Goal: Information Seeking & Learning: Find contact information

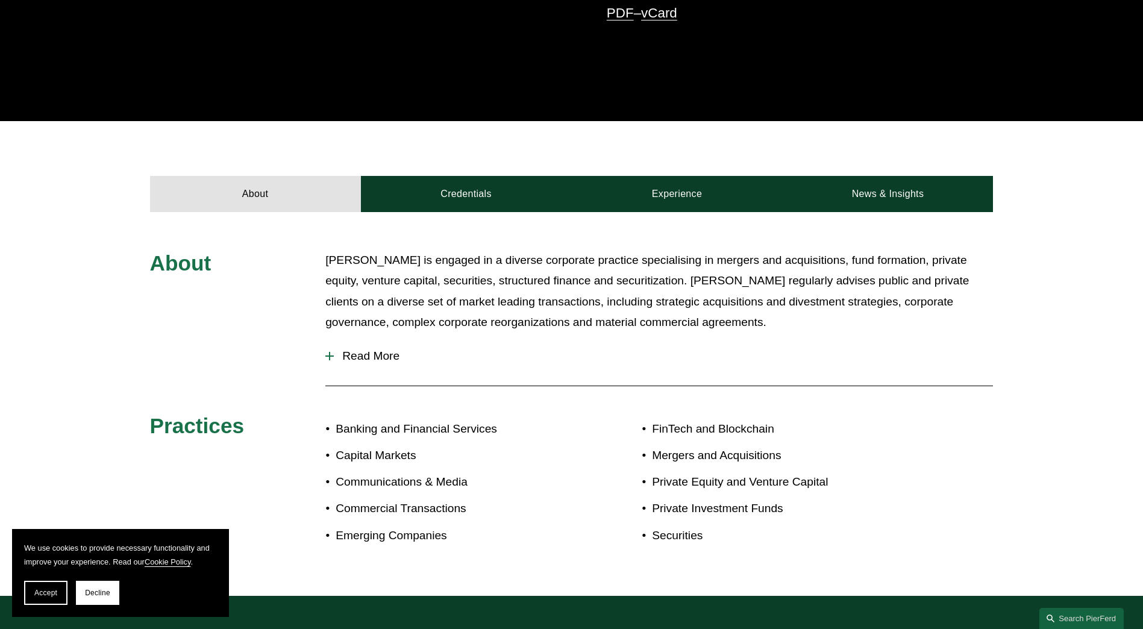
scroll to position [542, 0]
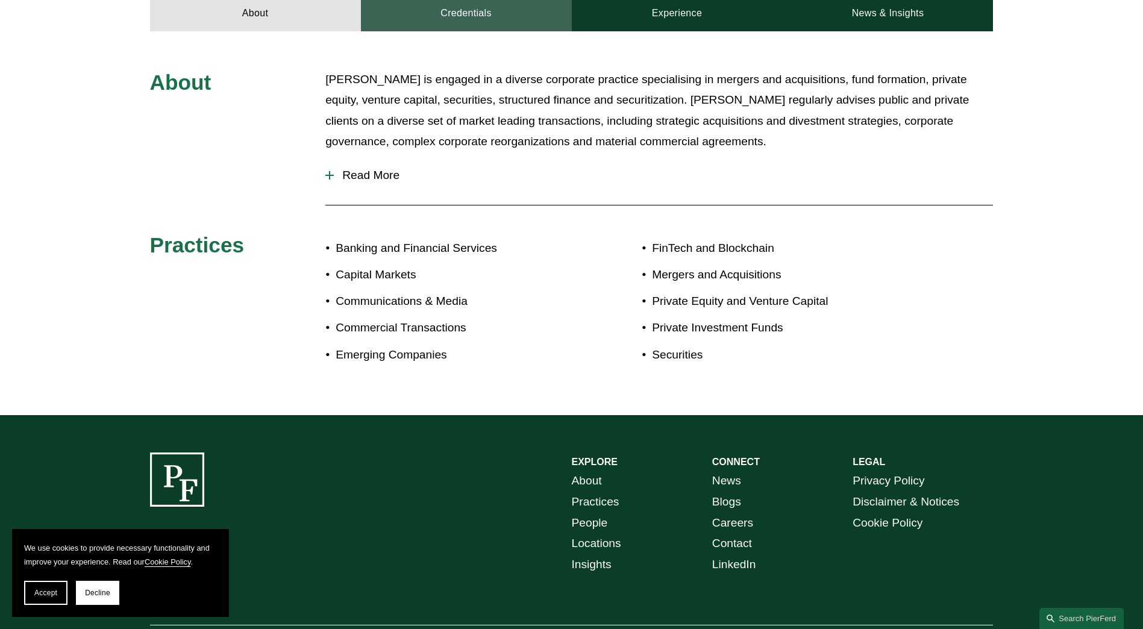
click at [480, 17] on link "Credentials" at bounding box center [466, 13] width 211 height 36
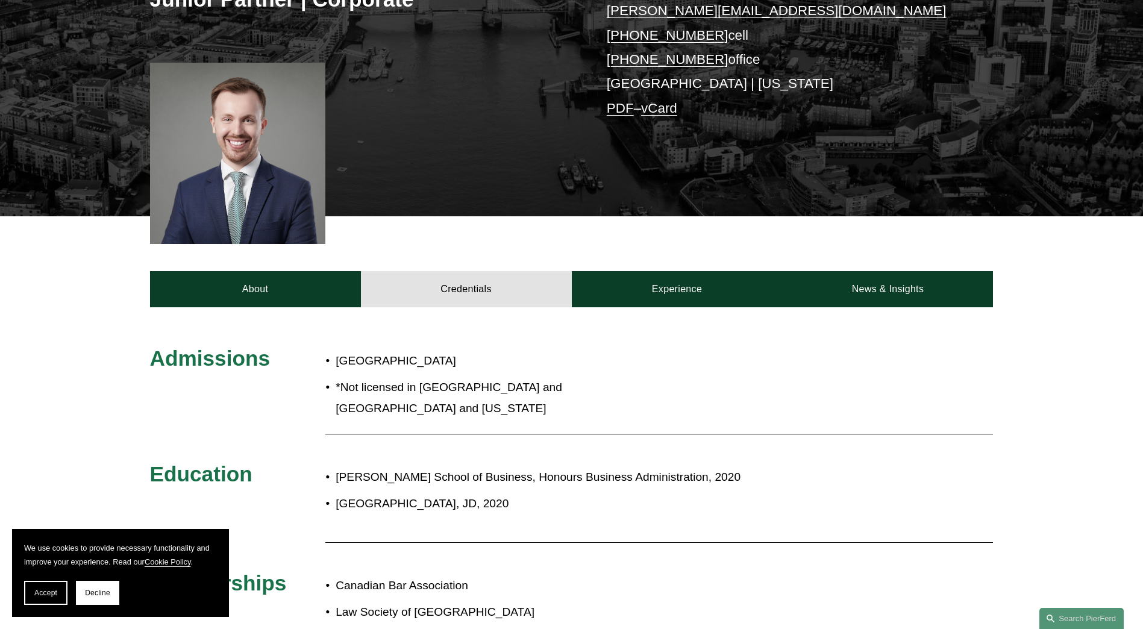
scroll to position [301, 0]
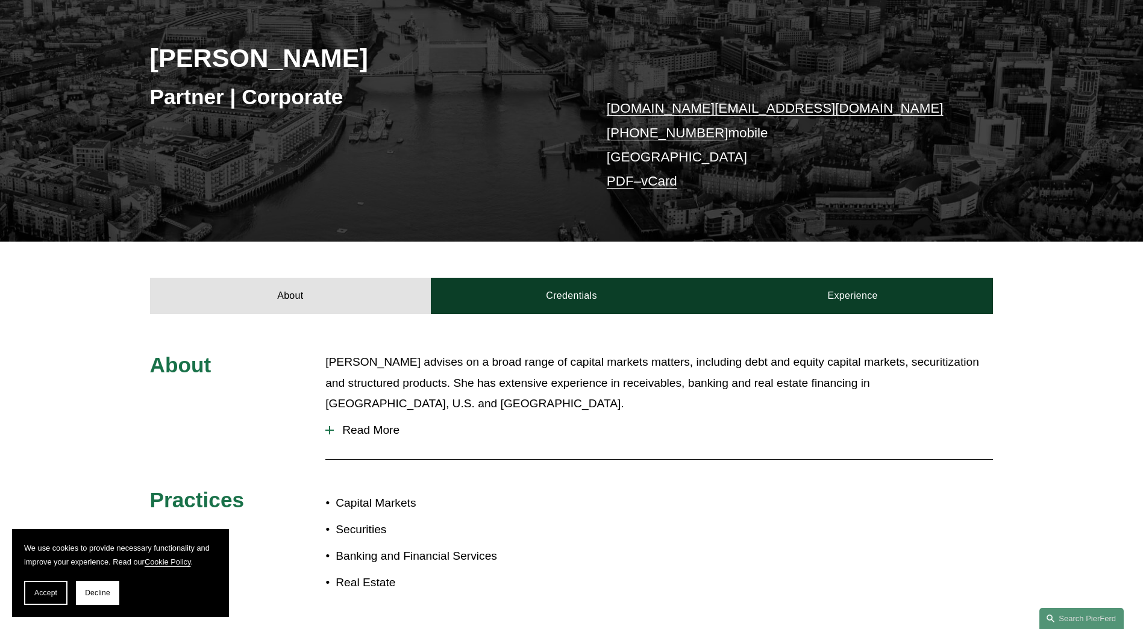
scroll to position [301, 0]
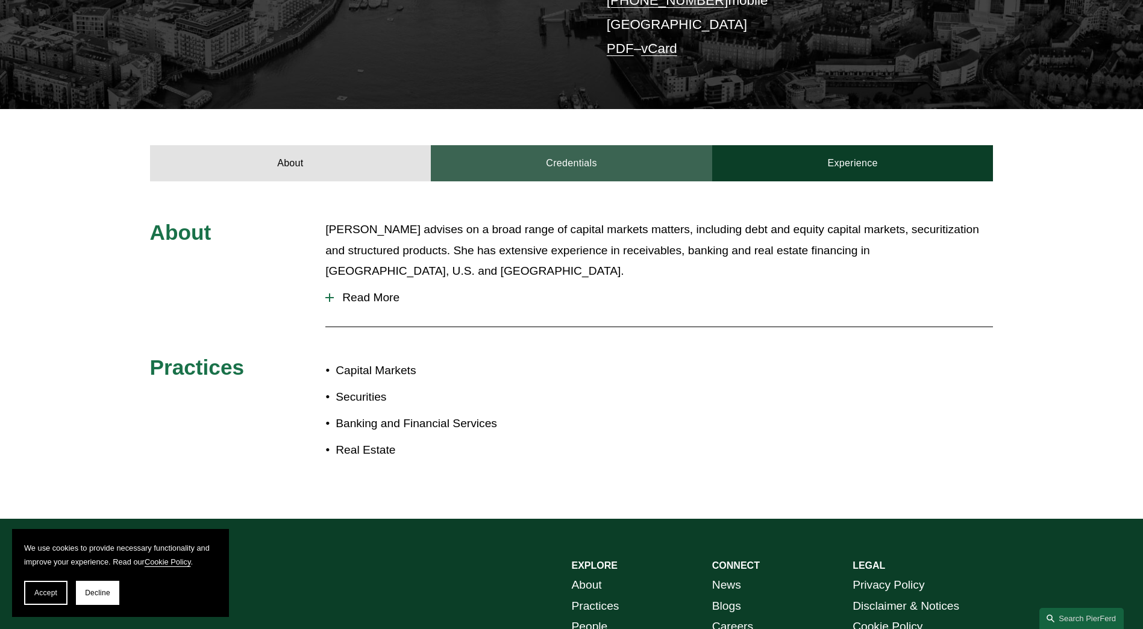
click at [547, 152] on link "Credentials" at bounding box center [571, 163] width 281 height 36
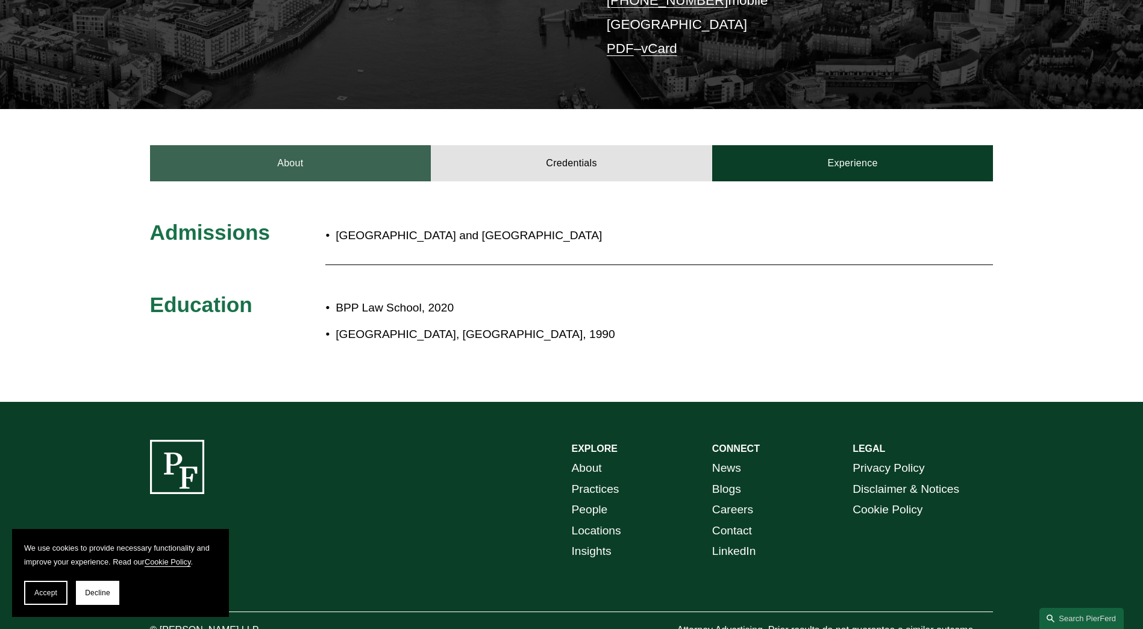
click at [365, 169] on link "About" at bounding box center [290, 163] width 281 height 36
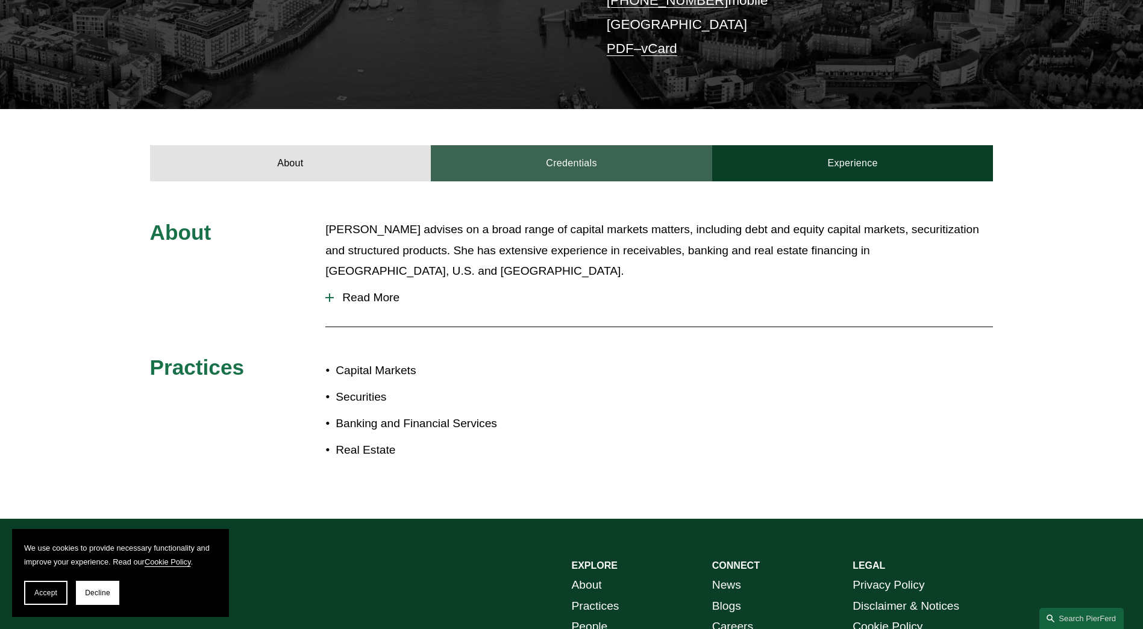
click at [560, 155] on link "Credentials" at bounding box center [571, 163] width 281 height 36
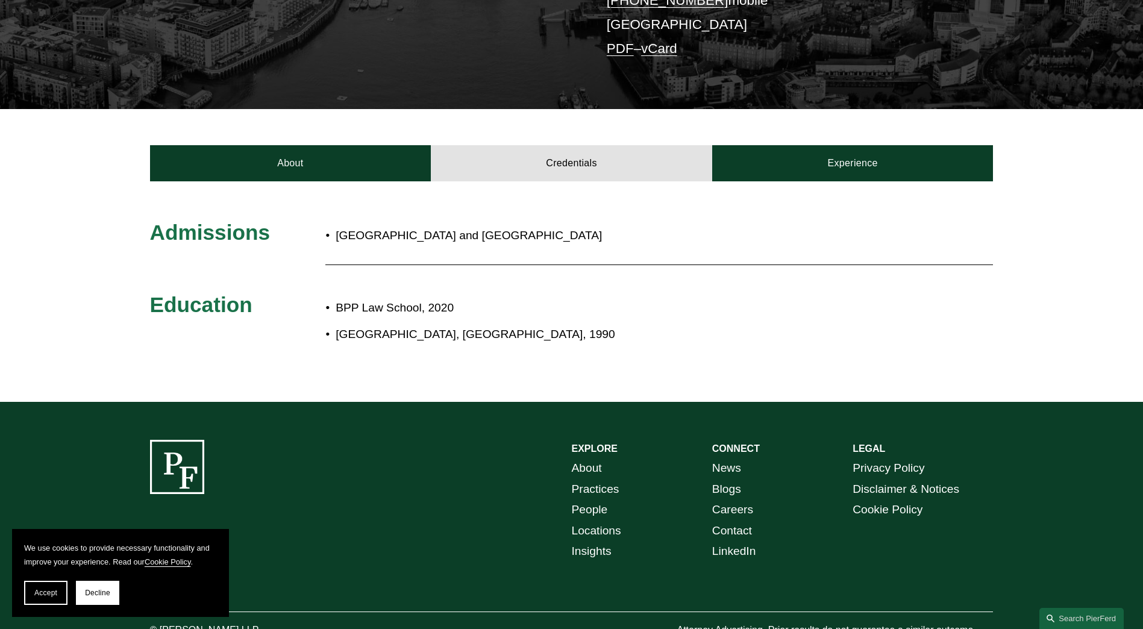
click at [577, 466] on link "About" at bounding box center [587, 468] width 30 height 21
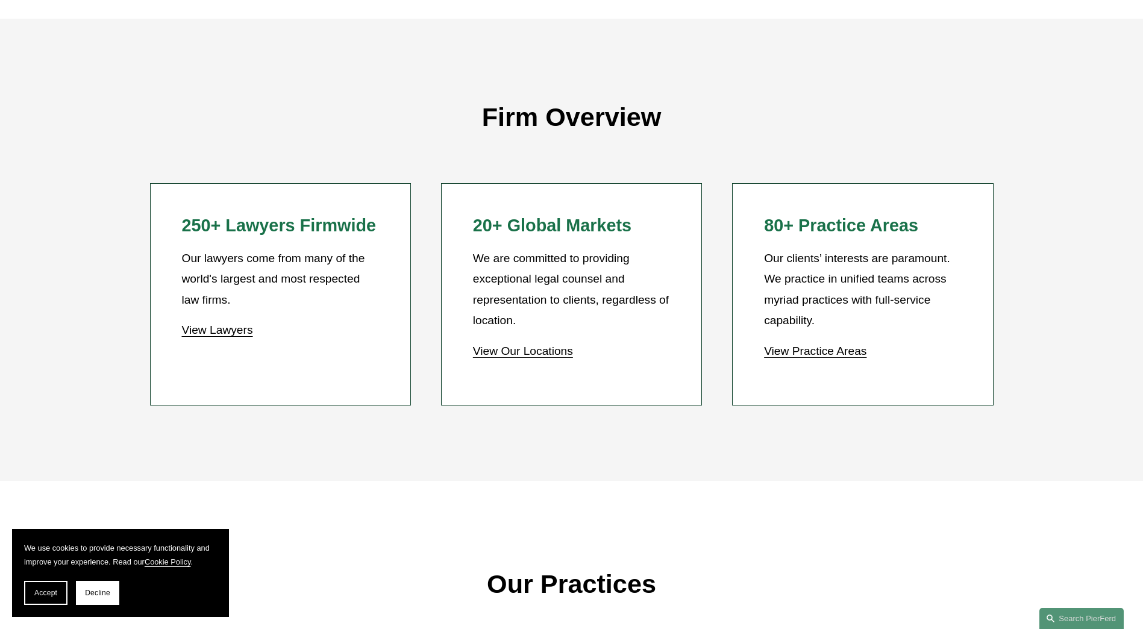
scroll to position [1179, 0]
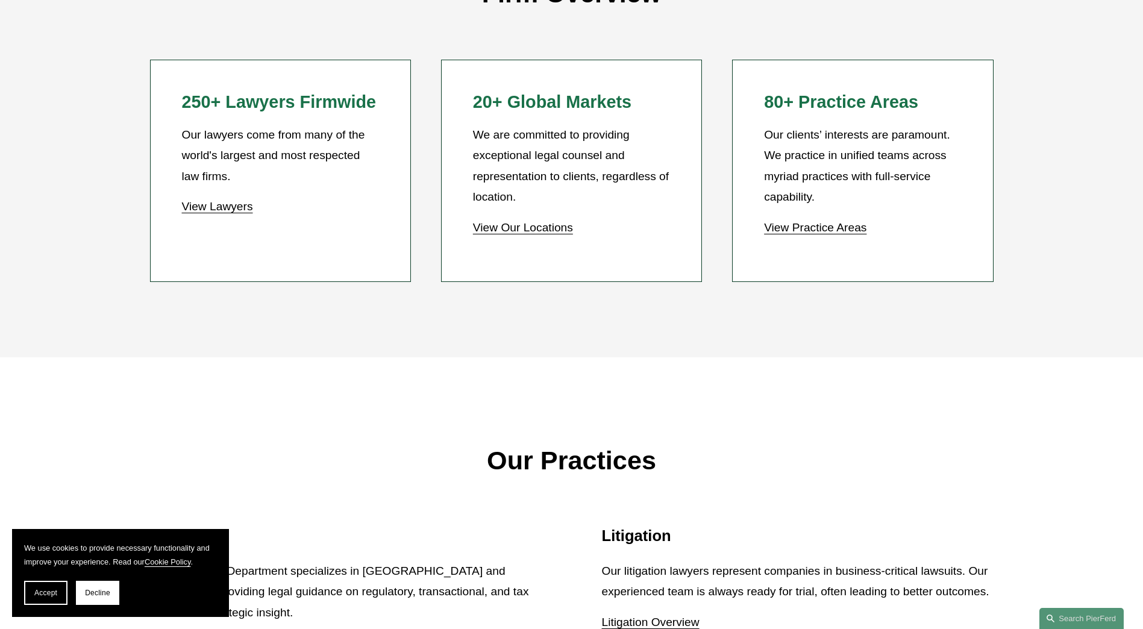
click at [509, 149] on p "We are committed to providing exceptional legal counsel and representation to c…" at bounding box center [571, 166] width 197 height 83
click at [512, 233] on link "View Our Locations" at bounding box center [523, 227] width 100 height 13
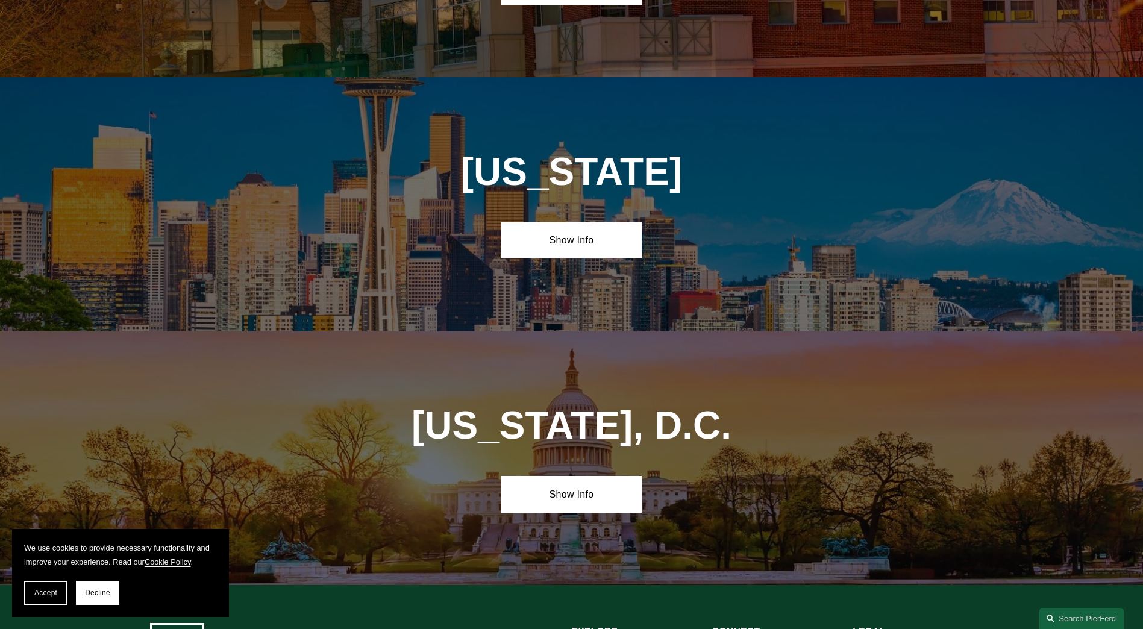
scroll to position [5039, 0]
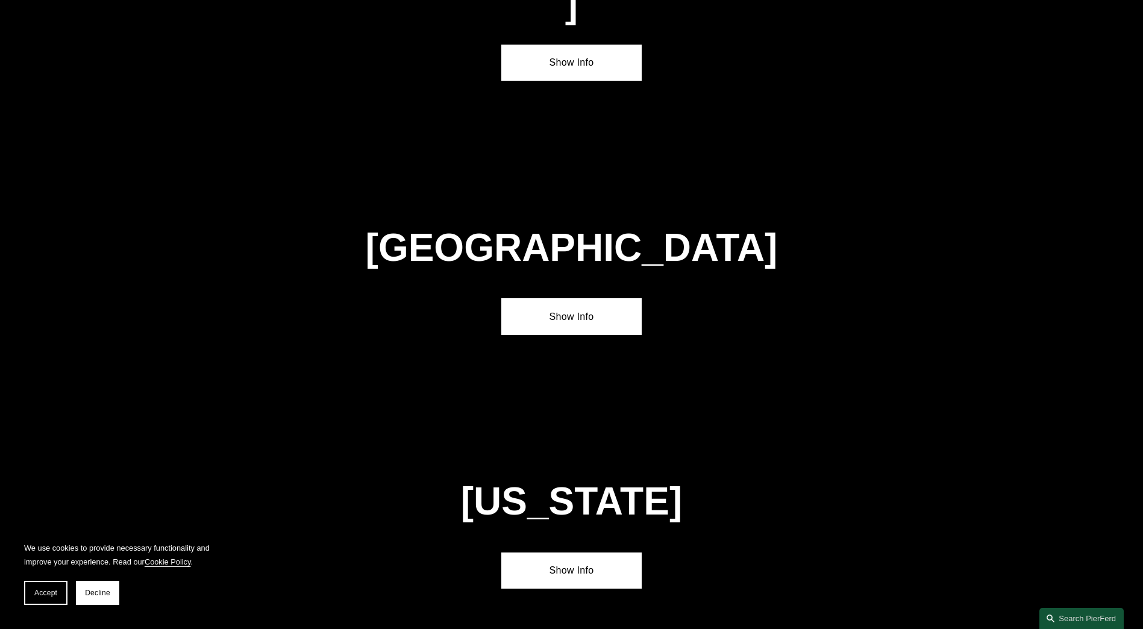
scroll to position [4377, 0]
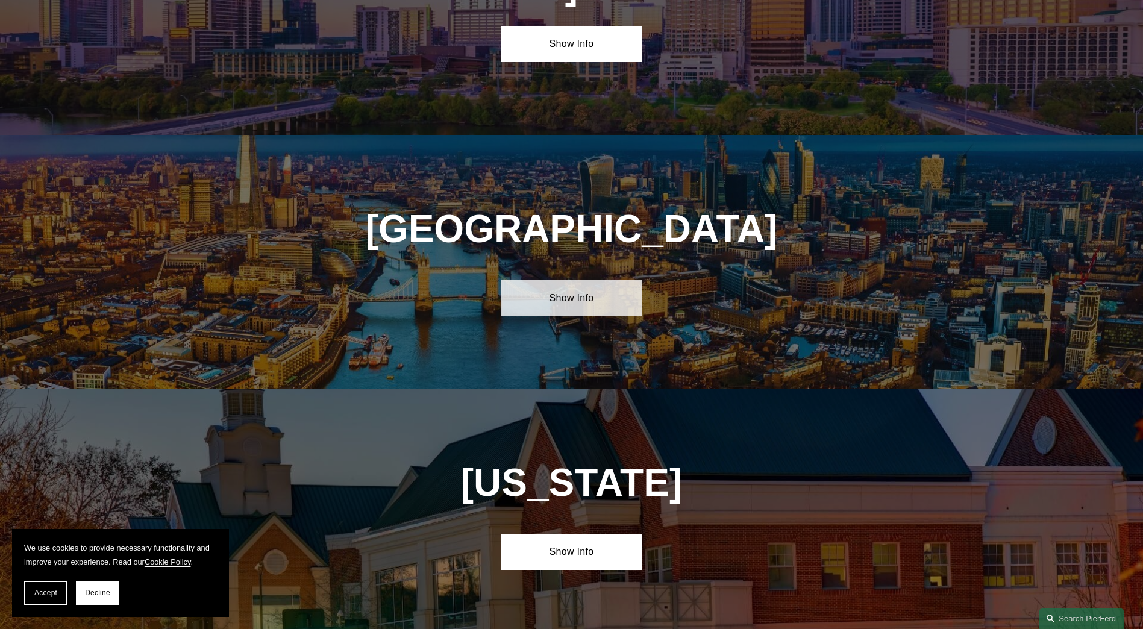
click at [514, 280] on link "Show Info" at bounding box center [571, 298] width 140 height 36
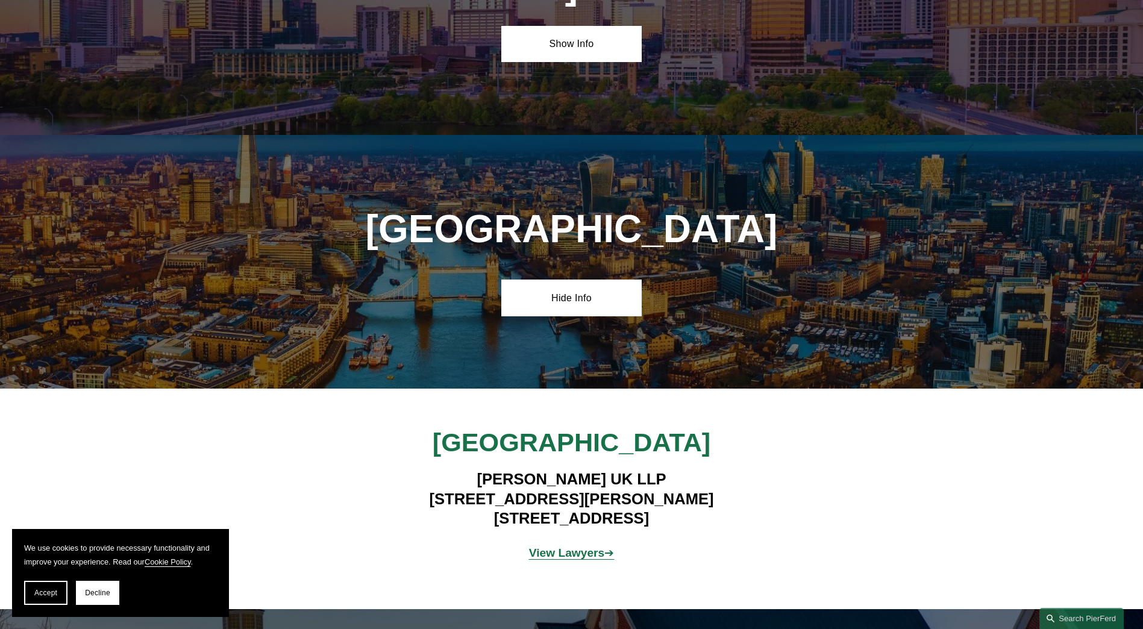
click at [603, 547] on span "View Lawyers ➔" at bounding box center [572, 553] width 86 height 13
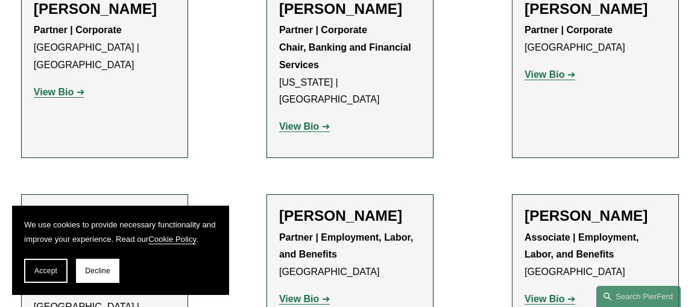
scroll to position [602, 0]
